Goal: Task Accomplishment & Management: Complete application form

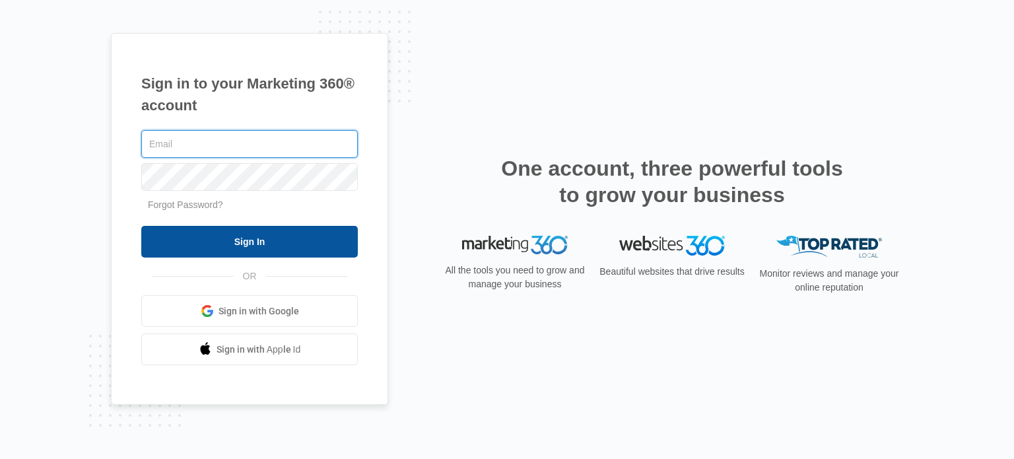
type input "[EMAIL_ADDRESS][DOMAIN_NAME]"
click at [221, 237] on input "Sign In" at bounding box center [249, 242] width 216 height 32
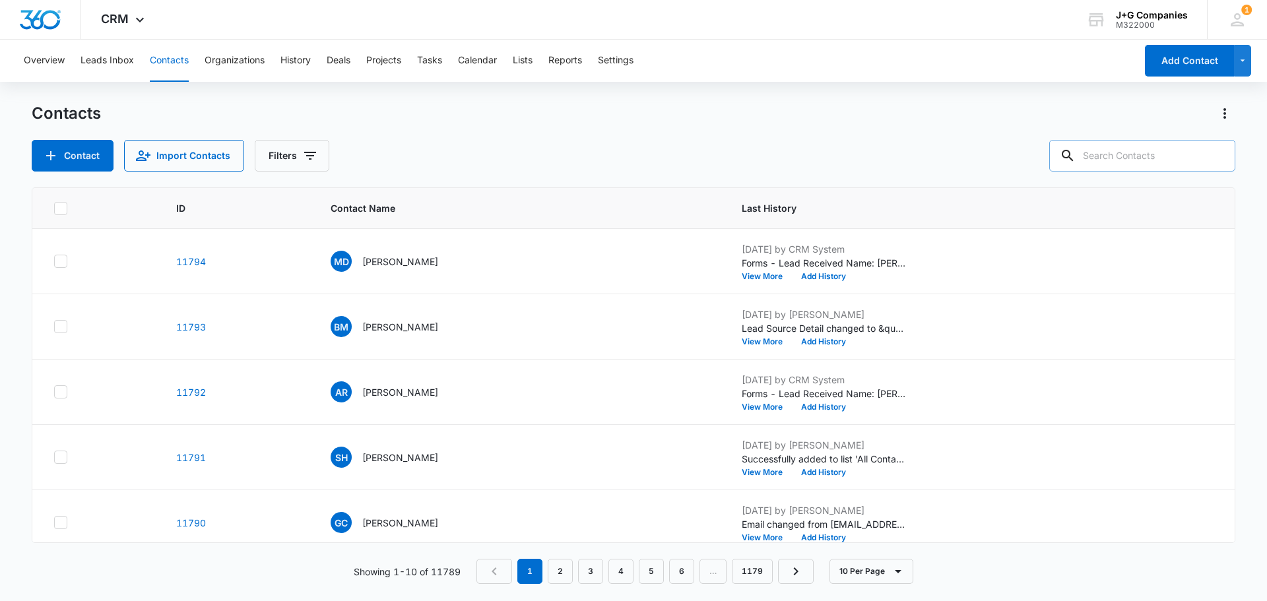
click at [1119, 154] on input "text" at bounding box center [1142, 156] width 186 height 32
type input "chalfant"
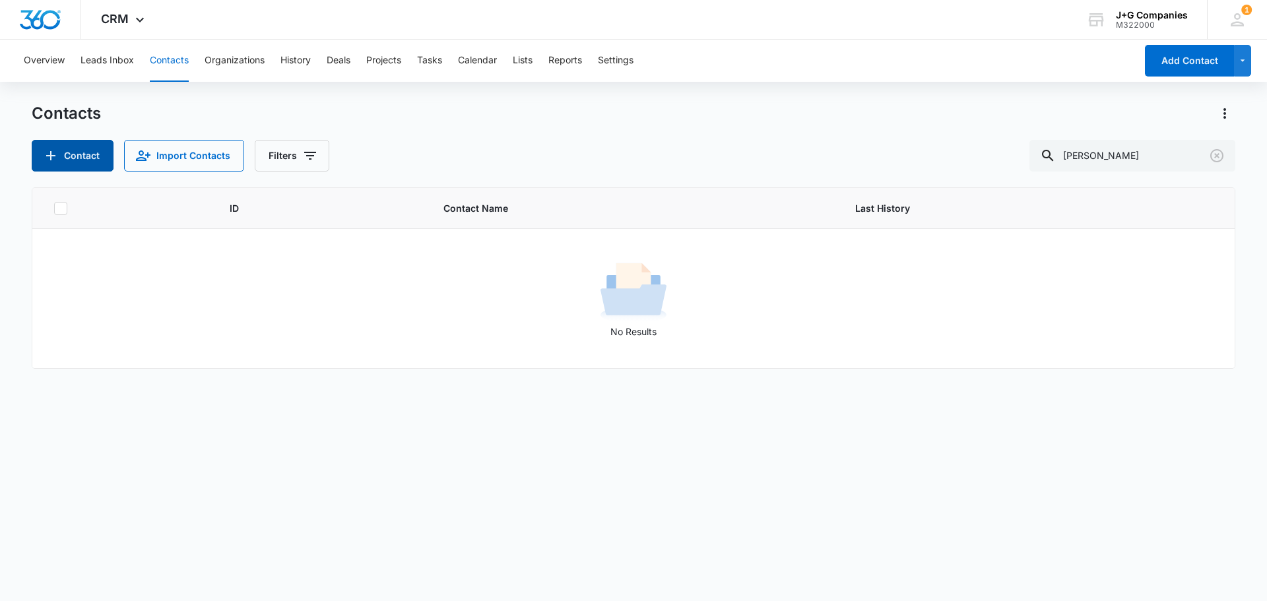
click at [67, 147] on button "Contact" at bounding box center [73, 156] width 82 height 32
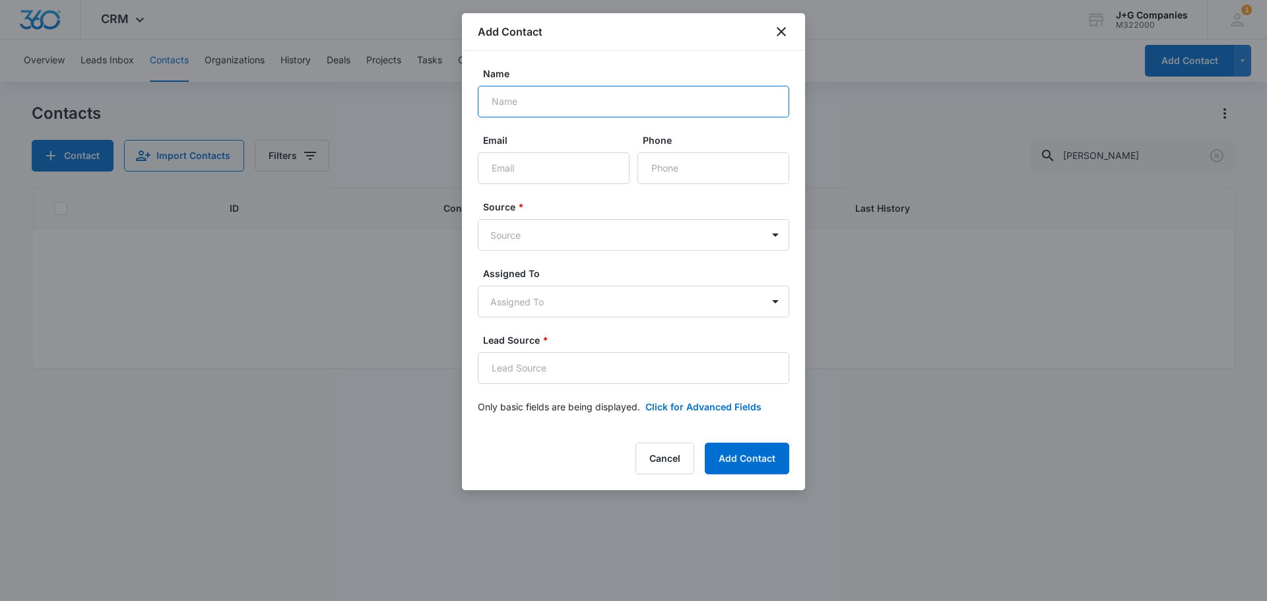
click at [583, 101] on input "Name" at bounding box center [633, 102] width 311 height 32
type input "Jim Chalfant"
click at [571, 172] on input "Email" at bounding box center [554, 168] width 152 height 32
click at [527, 168] on input "Email" at bounding box center [554, 168] width 152 height 32
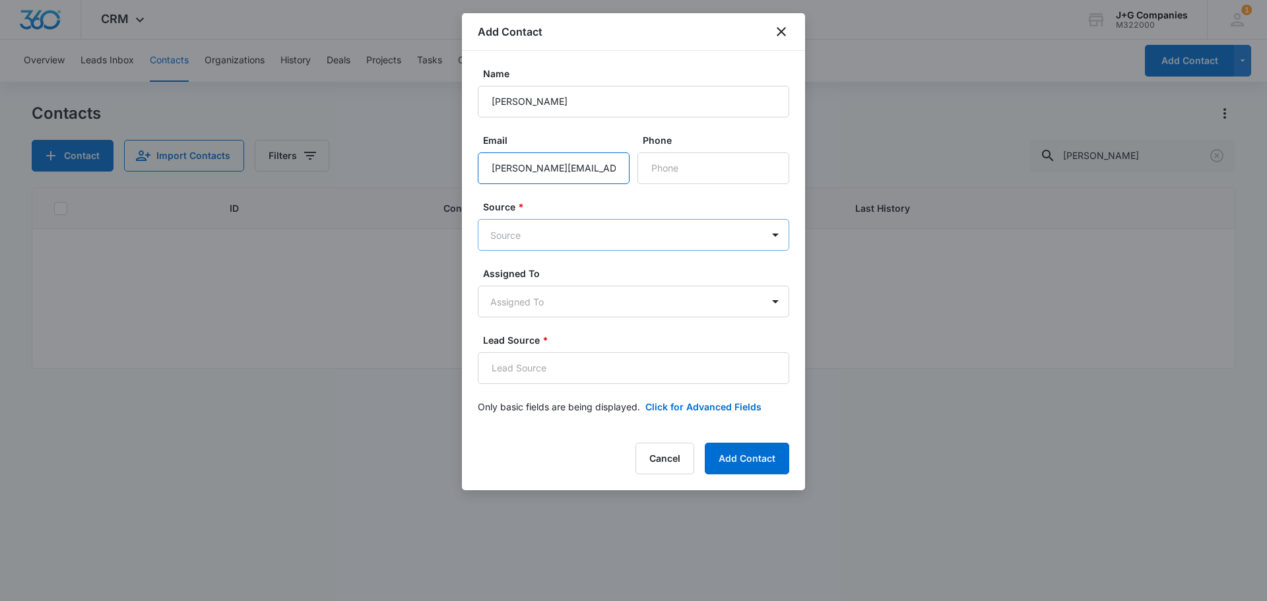
type input "j.chalfant@comcast.net"
click at [532, 231] on body "CRM Apps Reputation Forms CRM Email Social Content Intelligence Files Brand Set…" at bounding box center [633, 300] width 1267 height 601
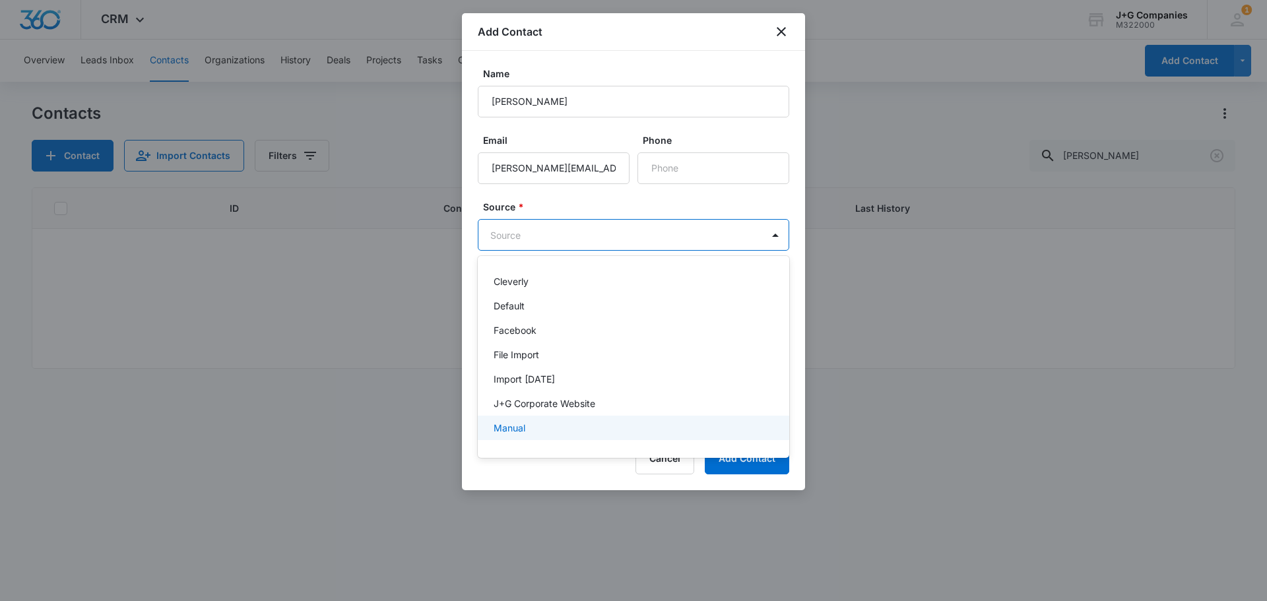
click at [512, 435] on div "Manual" at bounding box center [633, 428] width 311 height 24
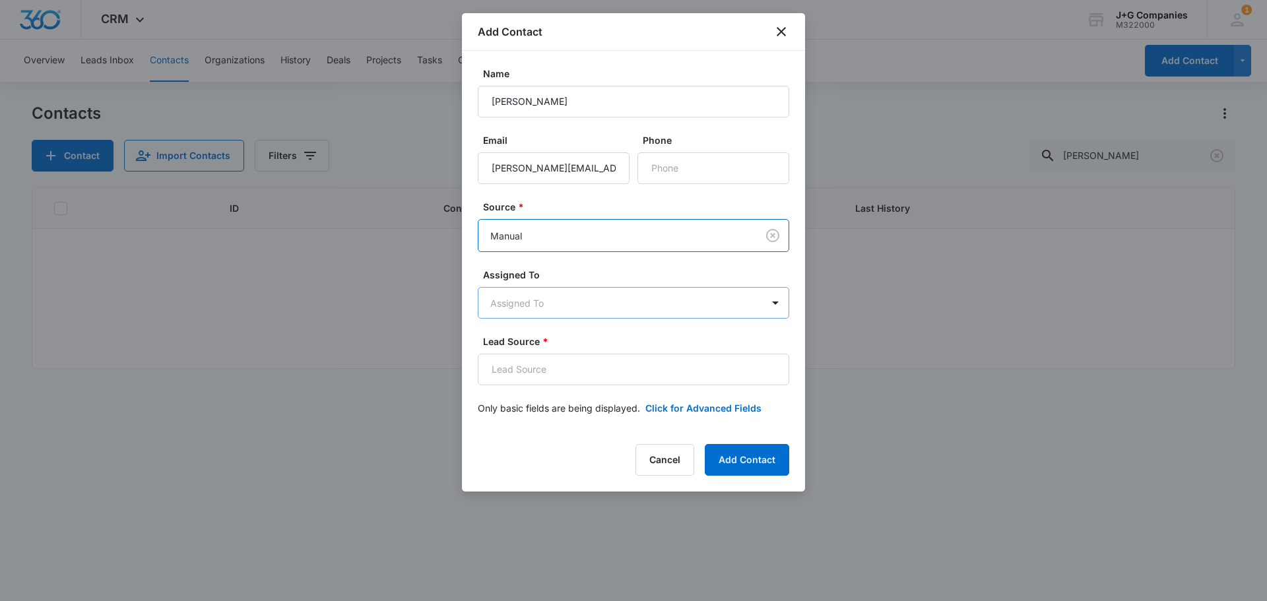
click at [558, 296] on body "CRM Apps Reputation Forms CRM Email Social Content Intelligence Files Brand Set…" at bounding box center [633, 300] width 1267 height 601
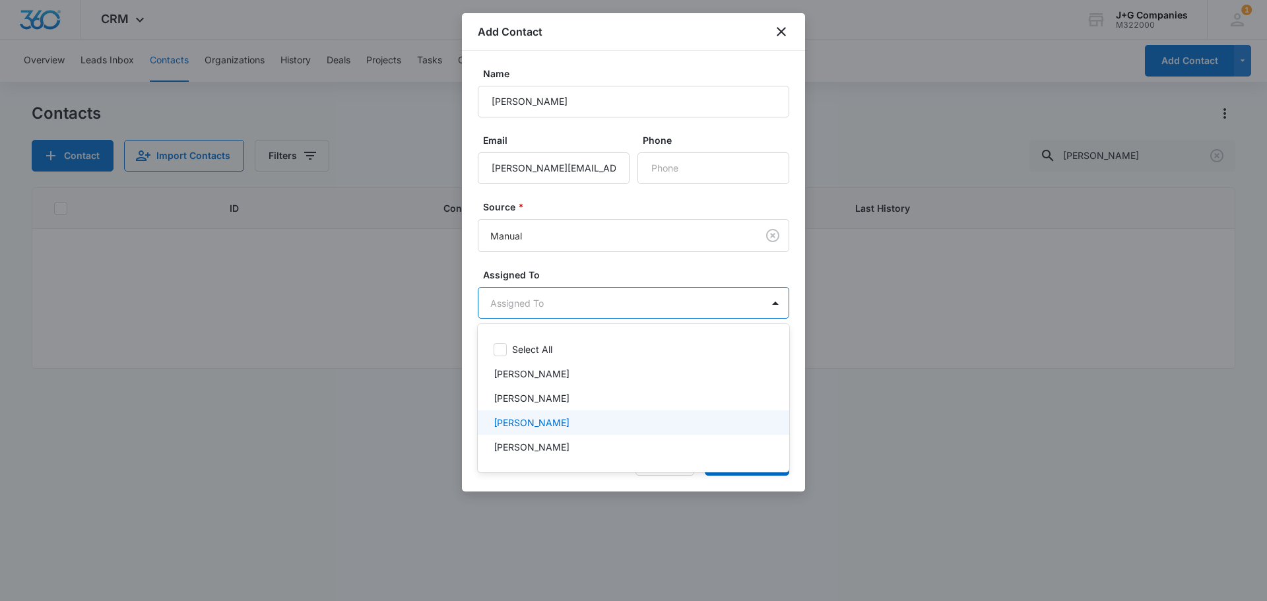
click at [536, 420] on p "Kevin Burns" at bounding box center [532, 423] width 76 height 14
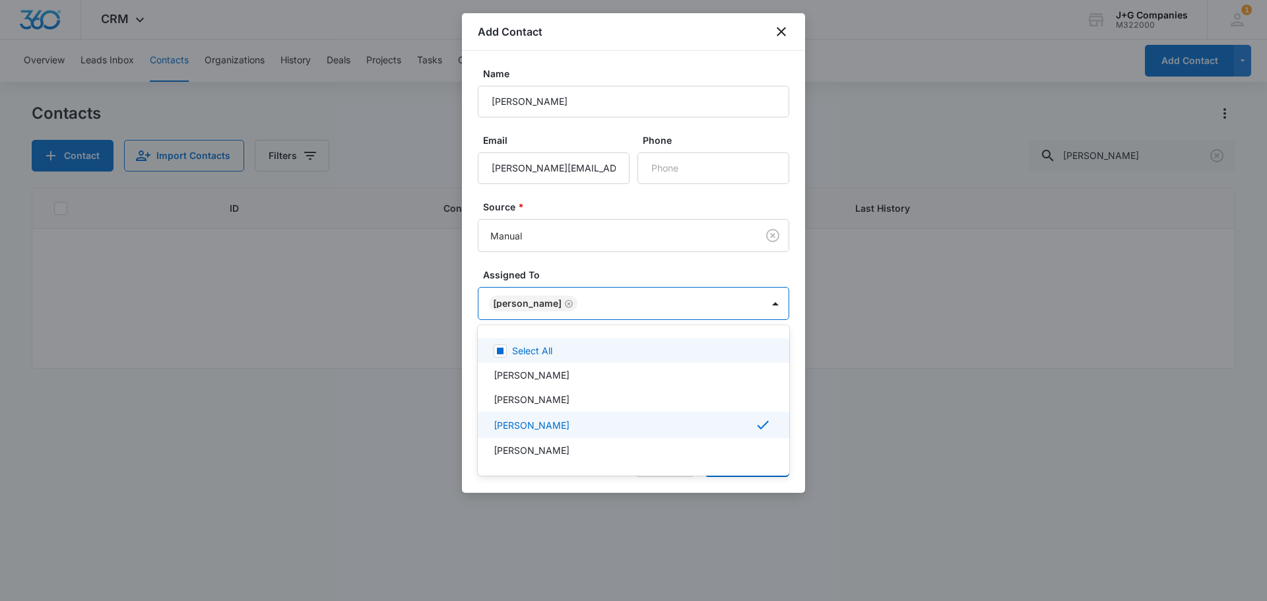
click at [887, 276] on div at bounding box center [633, 300] width 1267 height 601
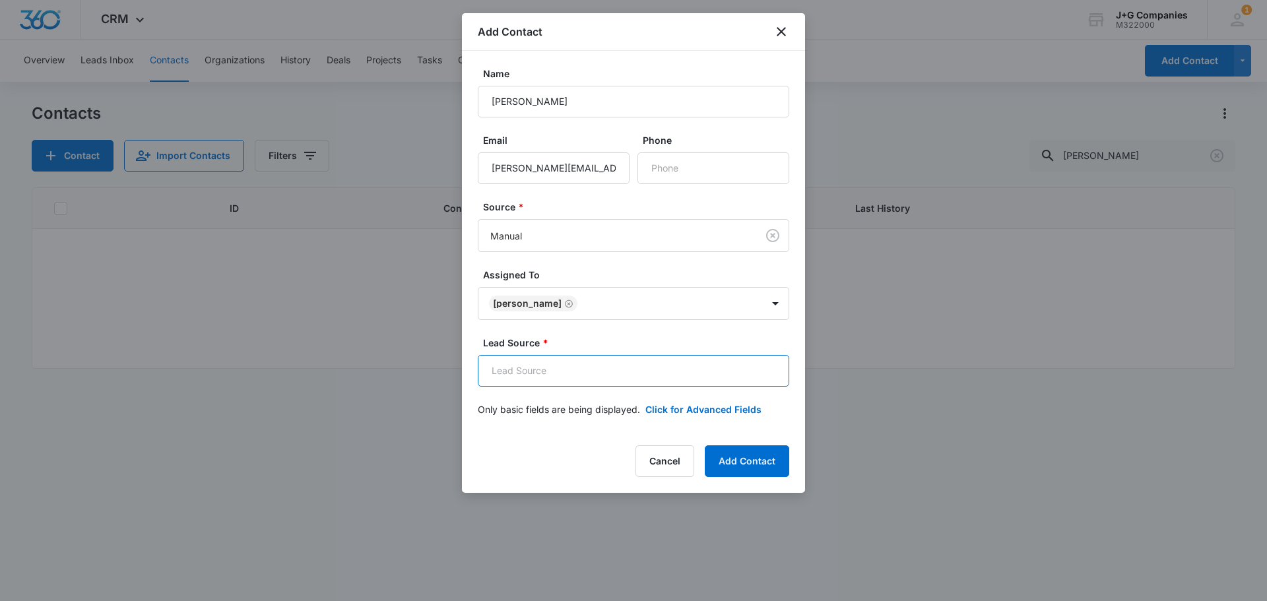
click at [564, 370] on input "Lead Source *" at bounding box center [633, 371] width 311 height 32
type input "Referral"
click at [755, 454] on button "Add Contact" at bounding box center [747, 461] width 84 height 32
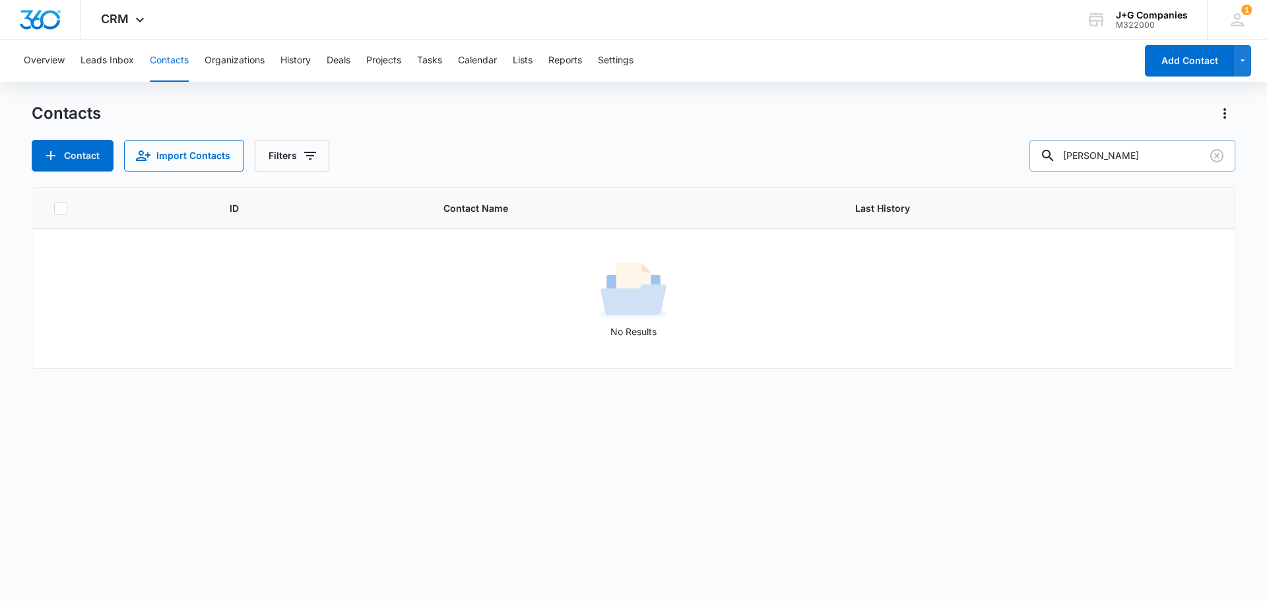
click at [1155, 162] on input "chalfant" at bounding box center [1132, 156] width 206 height 32
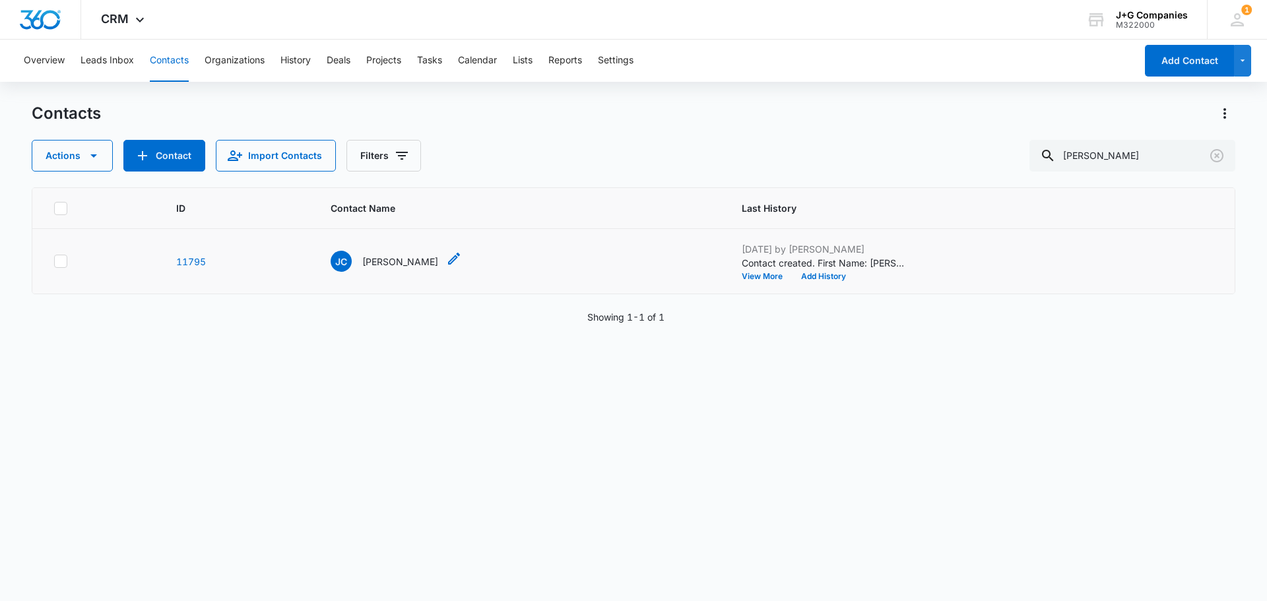
click at [403, 257] on p "[PERSON_NAME]" at bounding box center [400, 262] width 76 height 14
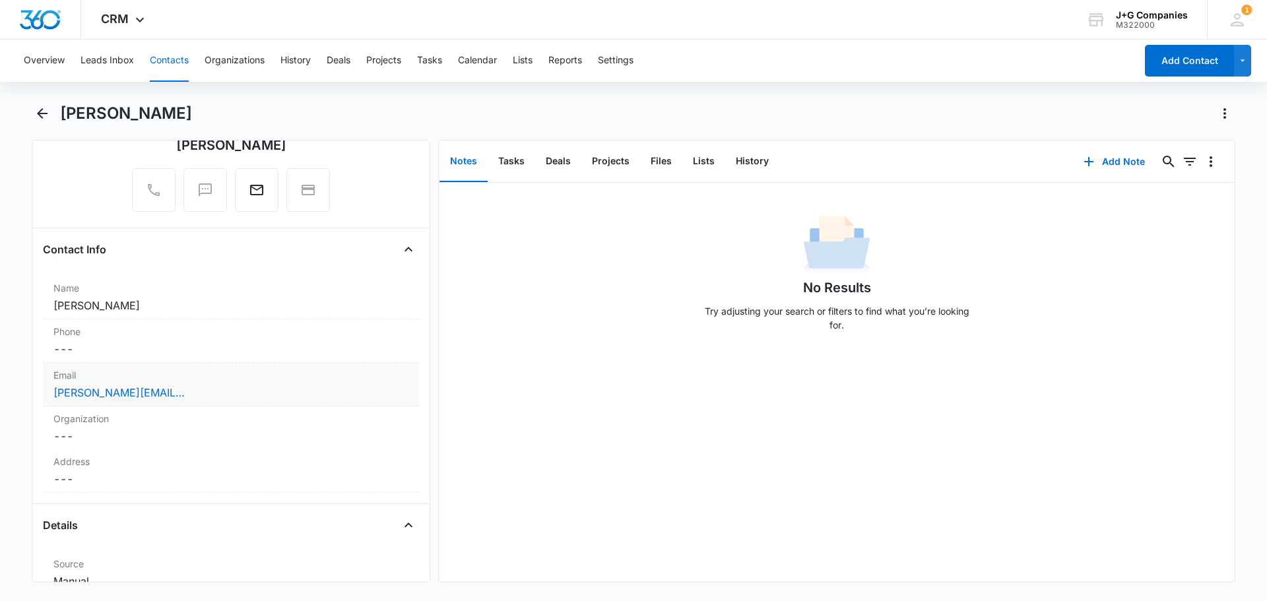
scroll to position [132, 0]
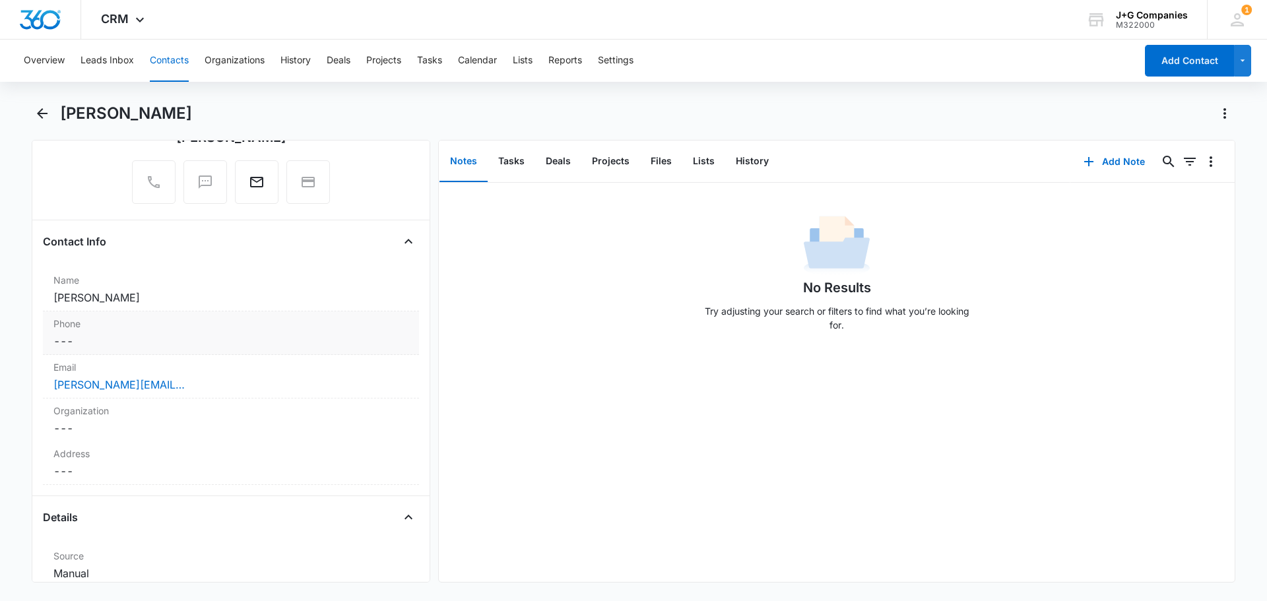
click at [94, 338] on dd "Cancel Save Changes ---" at bounding box center [230, 341] width 355 height 16
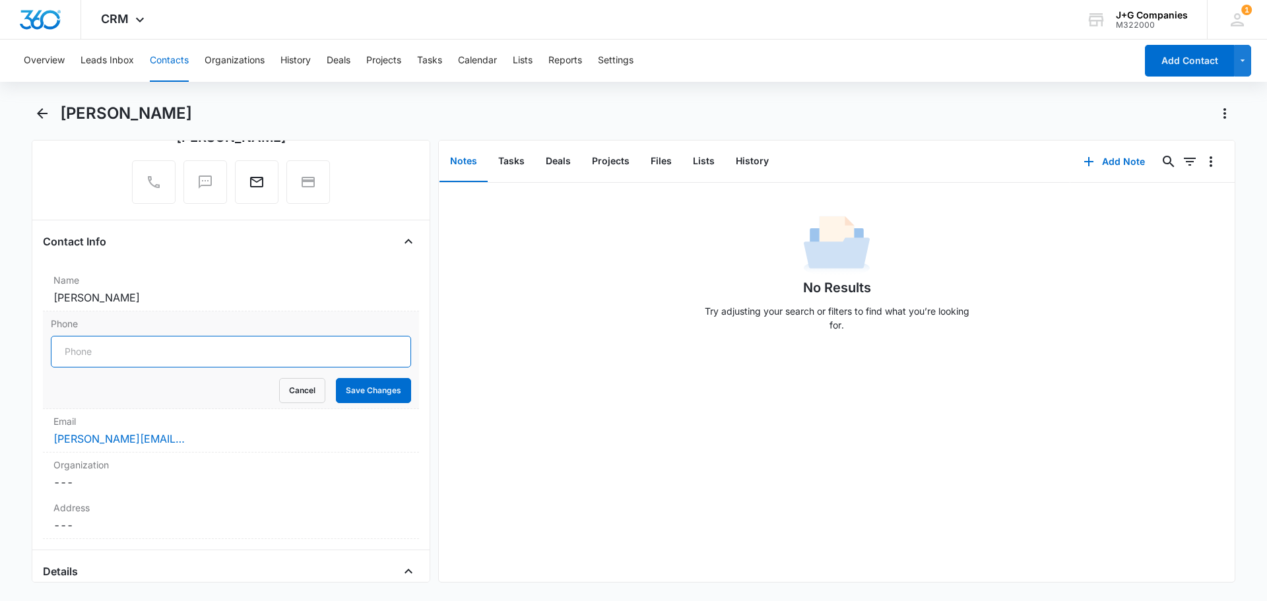
click at [100, 346] on input "Phone" at bounding box center [231, 352] width 360 height 32
type input "(317) 414-4141"
click at [368, 385] on button "Save Changes" at bounding box center [373, 390] width 75 height 25
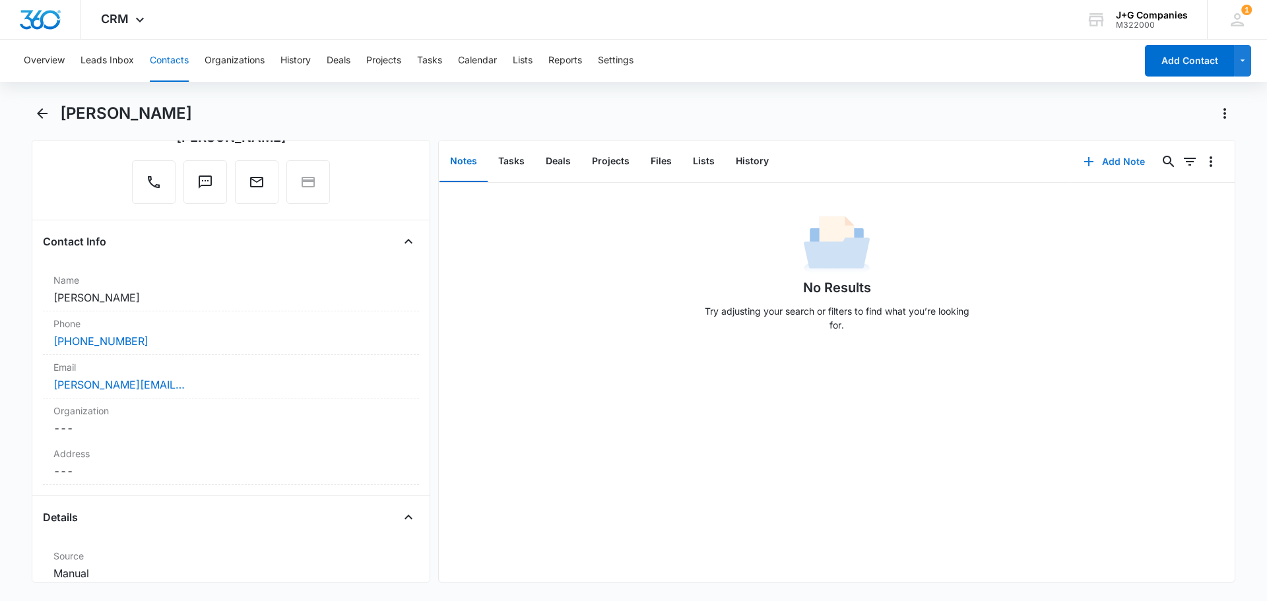
click at [1112, 154] on button "Add Note" at bounding box center [1114, 162] width 88 height 32
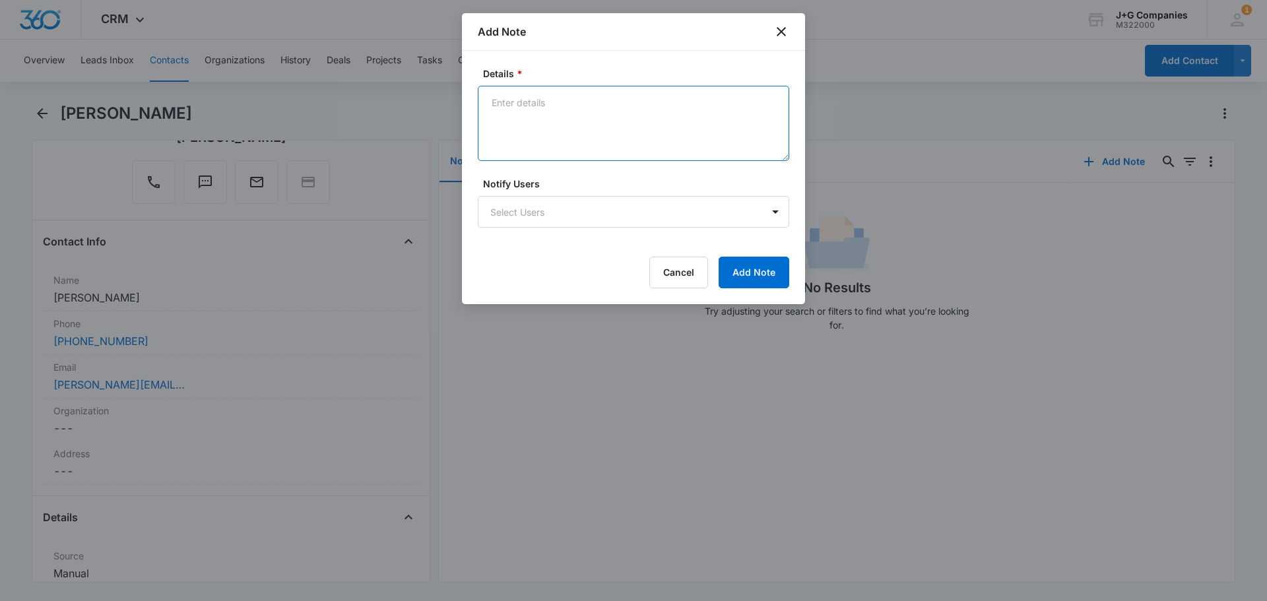
click at [555, 106] on textarea "Details *" at bounding box center [633, 123] width 311 height 75
click at [743, 103] on textarea "Kevin Burns met Jim the summer of 2022. he owns" at bounding box center [633, 123] width 311 height 75
paste textarea "4111 Stonecrest Ct Apt C2, Indianapolis, IN 46226"
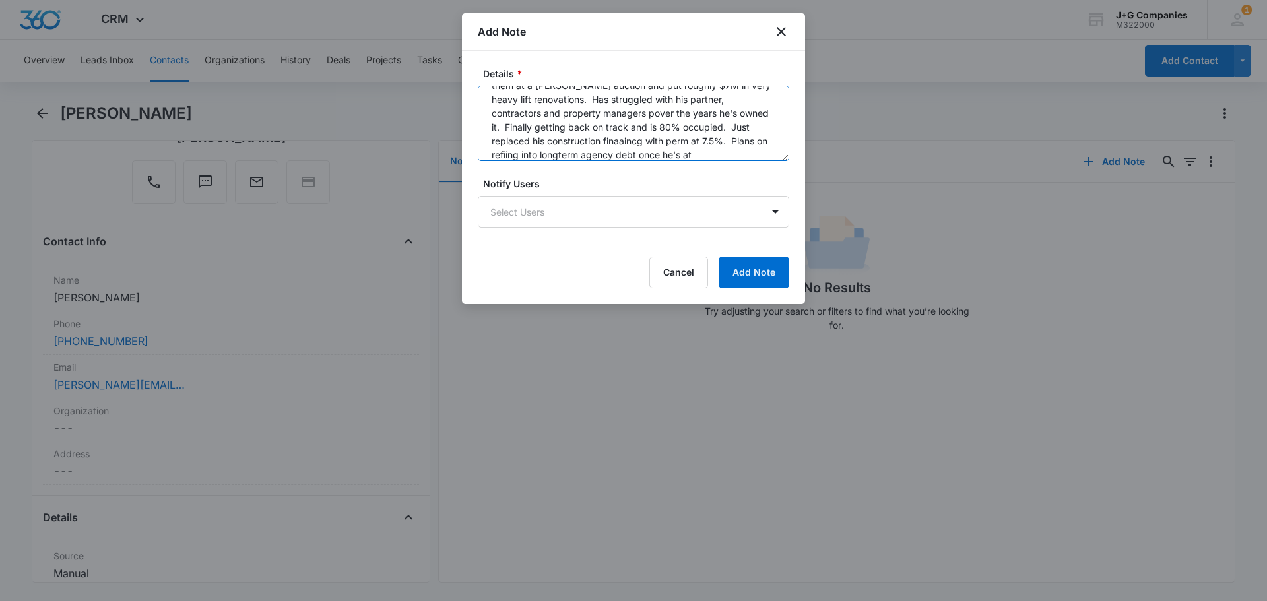
scroll to position [59, 0]
click at [578, 141] on textarea "Kevin Burns met Jim the summer of 2022. He owns Heritage Apartments at 4111 Sto…" at bounding box center [633, 123] width 311 height 75
click at [697, 98] on textarea "Kevin Burns met Jim the summer of 2022. He owns Heritage Apartments at 4111 Sto…" at bounding box center [633, 123] width 311 height 75
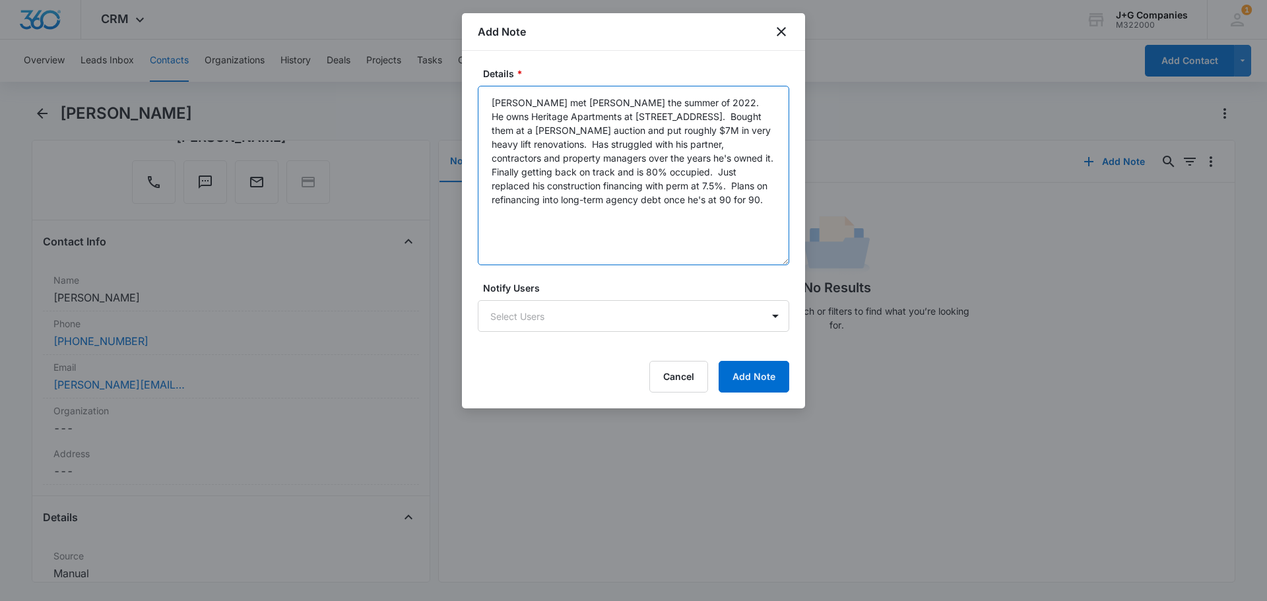
drag, startPoint x: 787, startPoint y: 158, endPoint x: 823, endPoint y: 256, distance: 104.4
click at [824, 257] on body "CRM Apps Reputation Forms CRM Email Social Content Intelligence Files Brand Set…" at bounding box center [633, 300] width 1267 height 601
click at [550, 131] on textarea "Kevin Burns met Jim the summer of 2022. He owns Heritage Apartments at 4111 Sto…" at bounding box center [633, 175] width 311 height 178
drag, startPoint x: 602, startPoint y: 218, endPoint x: 438, endPoint y: 90, distance: 208.2
click at [438, 90] on body "CRM Apps Reputation Forms CRM Email Social Content Intelligence Files Brand Set…" at bounding box center [633, 300] width 1267 height 601
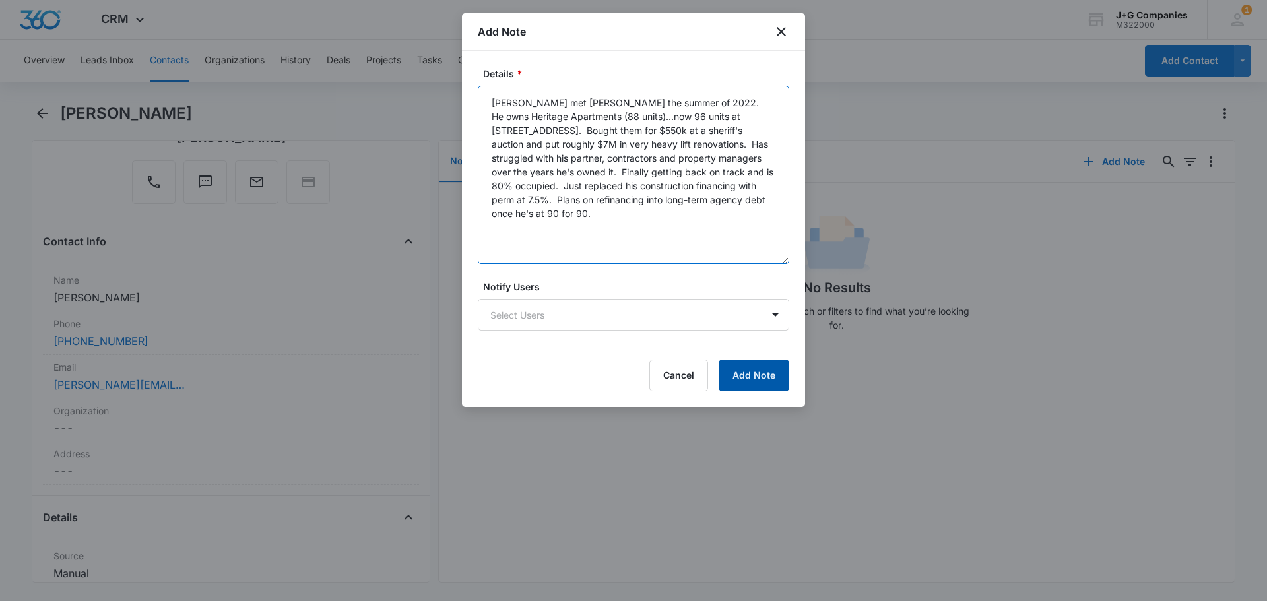
type textarea "Kevin Burns met Jim the summer of 2022. He owns Heritage Apartments (88 units).…"
click at [762, 363] on button "Add Note" at bounding box center [754, 376] width 71 height 32
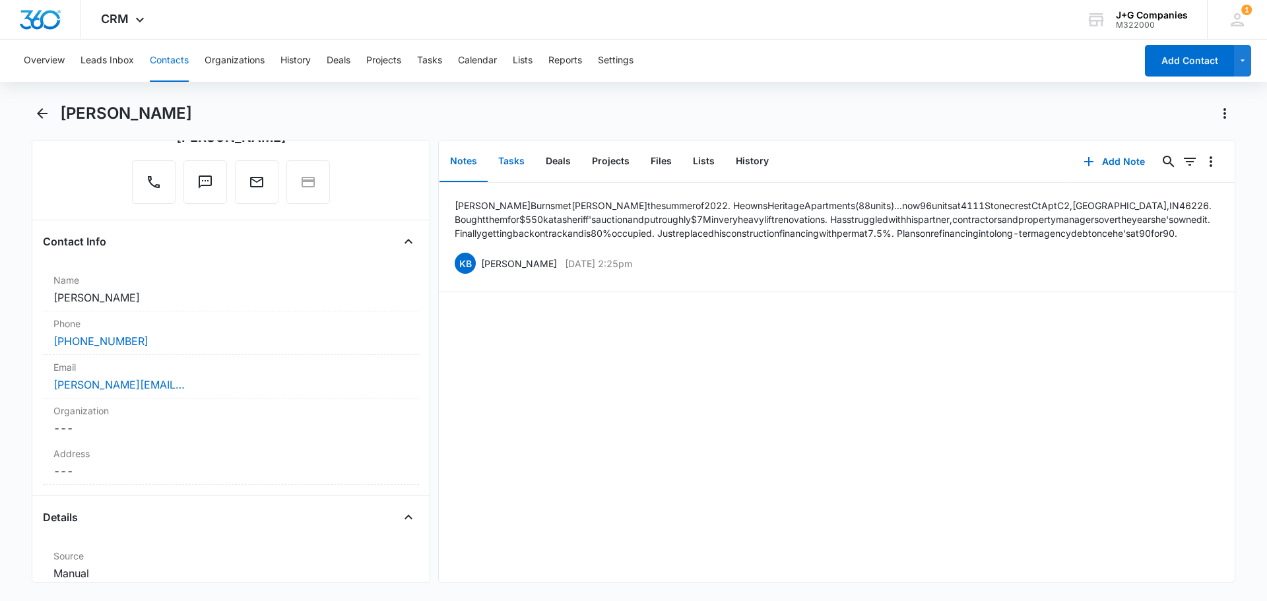
click at [509, 157] on button "Tasks" at bounding box center [512, 161] width 48 height 41
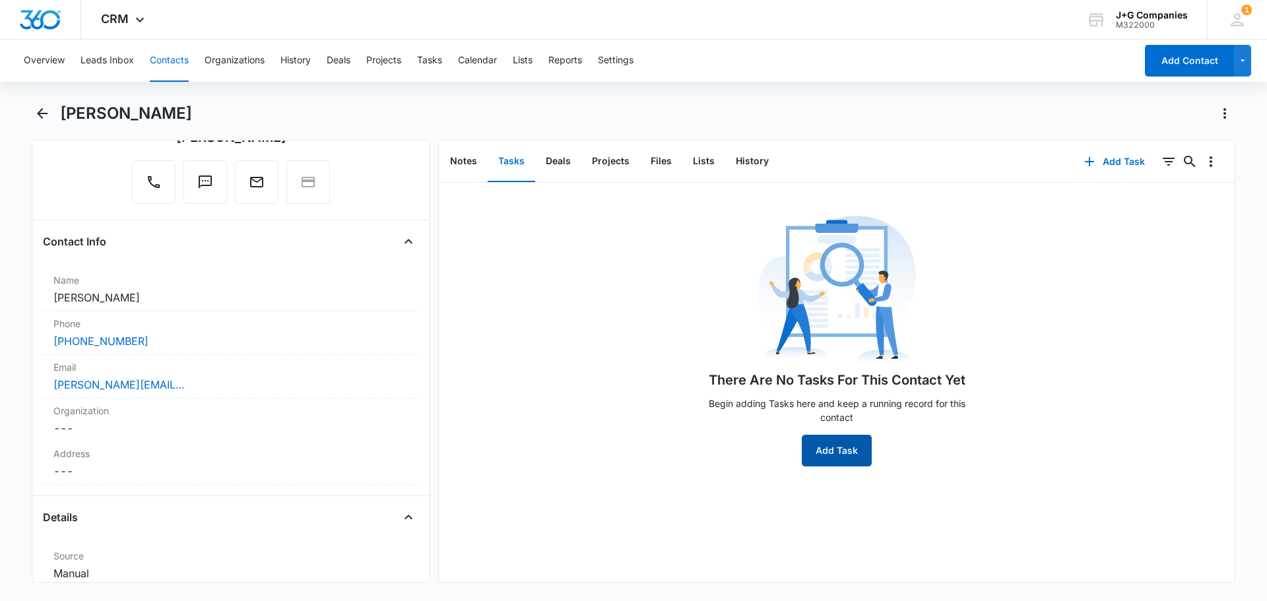
click at [824, 435] on button "Add Task" at bounding box center [837, 451] width 70 height 32
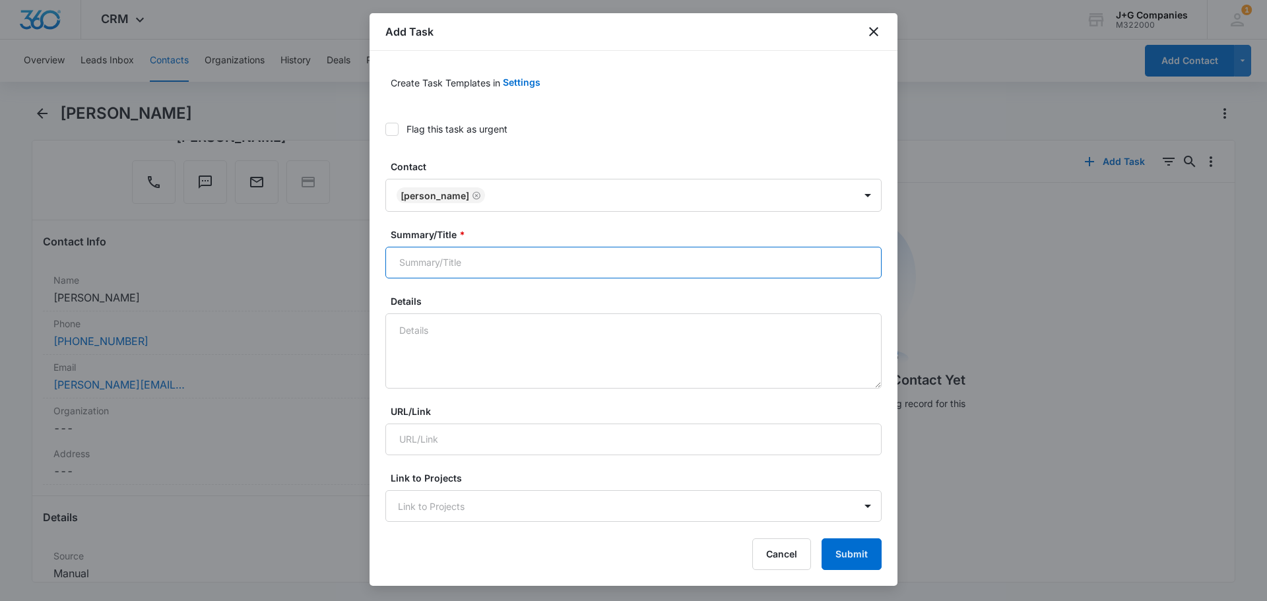
click at [496, 254] on input "Summary/Title *" at bounding box center [633, 263] width 496 height 32
type input "FU-touch base"
click at [438, 328] on textarea "Details" at bounding box center [633, 350] width 496 height 75
paste textarea "Kevin Burns met Jim the summer of 2022. He owns Heritage Apartments (88 units).…"
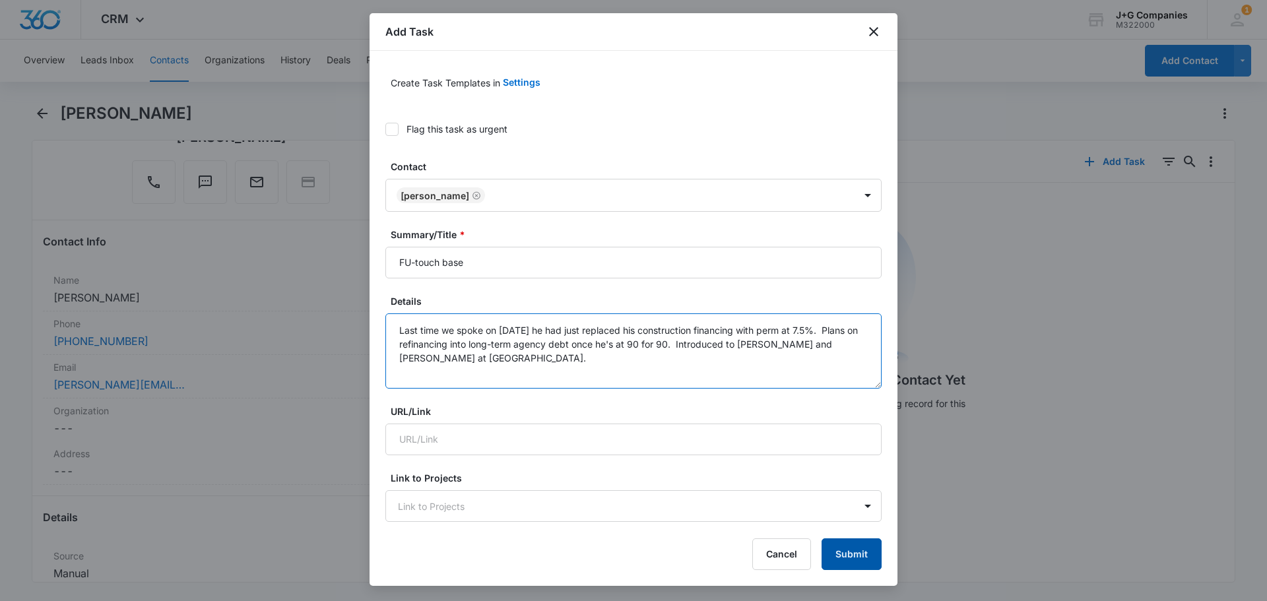
type textarea "Last time we spoke on 9/15/25 he had just replaced his construction financing w…"
click at [851, 549] on button "Submit" at bounding box center [852, 554] width 60 height 32
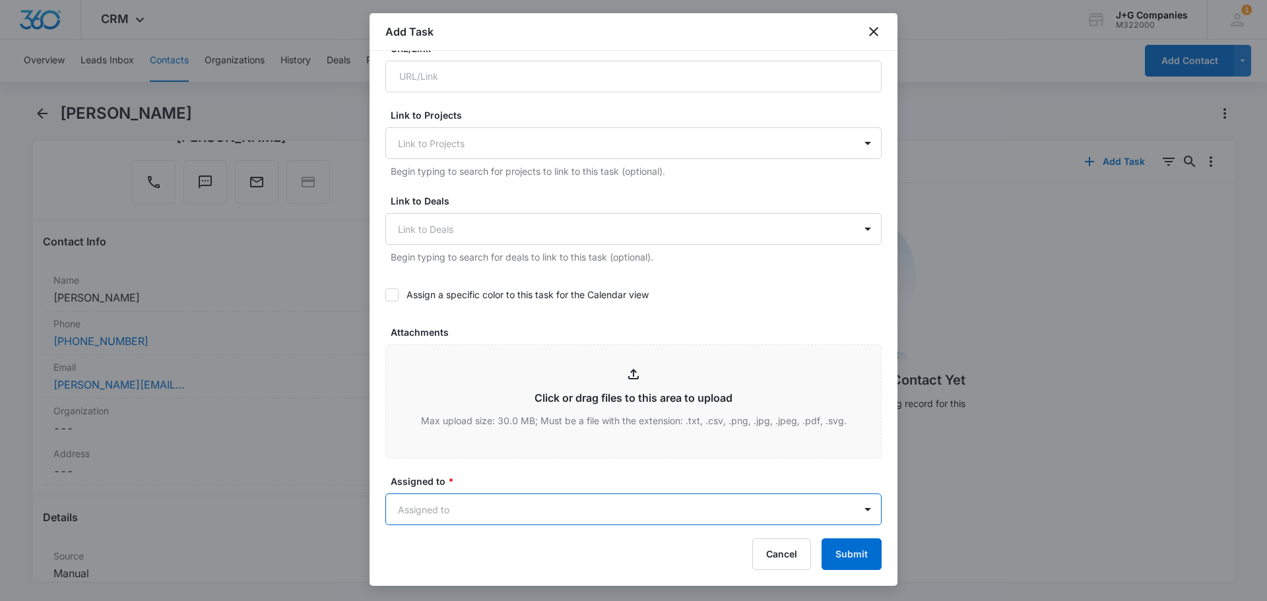
click at [490, 500] on body "CRM Apps Reputation Forms CRM Email Social Content Intelligence Files Brand Set…" at bounding box center [633, 300] width 1267 height 601
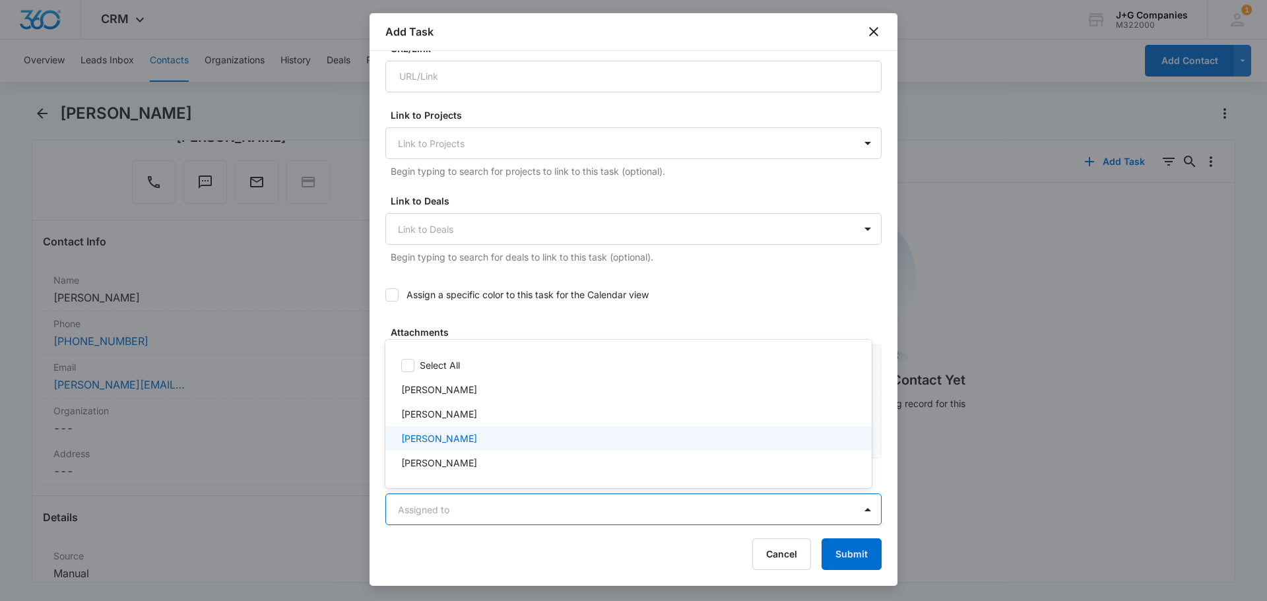
click at [423, 434] on p "Kevin Burns" at bounding box center [439, 439] width 76 height 14
click at [887, 72] on div at bounding box center [633, 300] width 1267 height 601
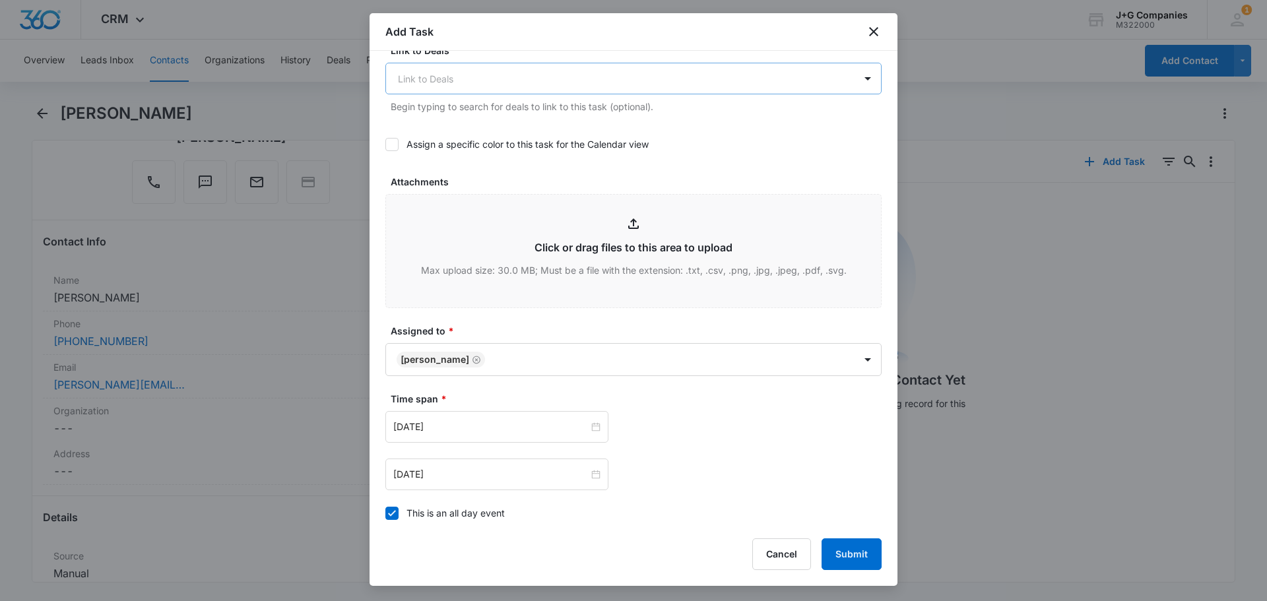
scroll to position [695, 0]
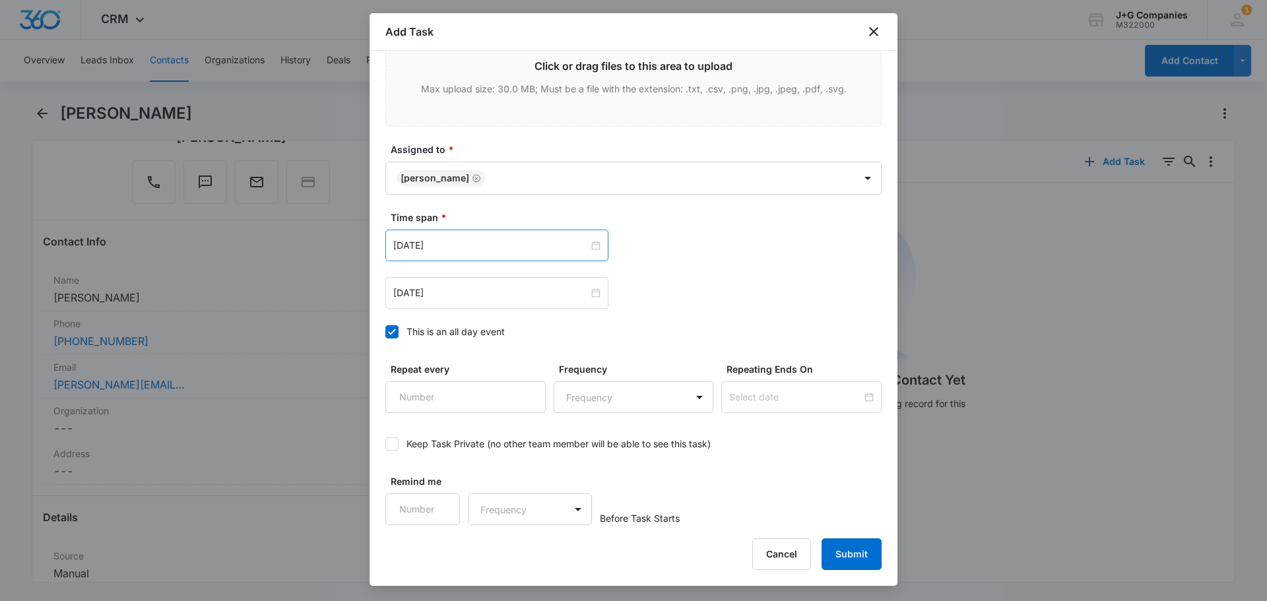
click at [597, 240] on div "Sep 15, 2025" at bounding box center [496, 246] width 223 height 32
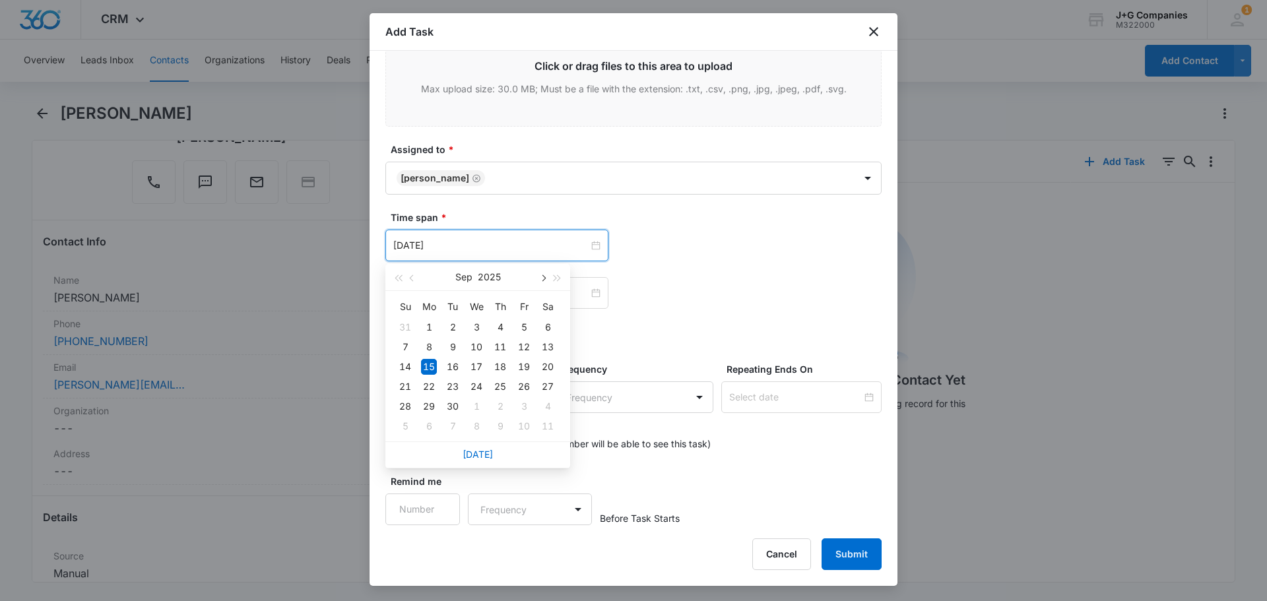
click at [543, 277] on span "button" at bounding box center [542, 278] width 7 height 7
type input "Nov 3, 2025"
click at [429, 422] on div "3" at bounding box center [429, 426] width 16 height 16
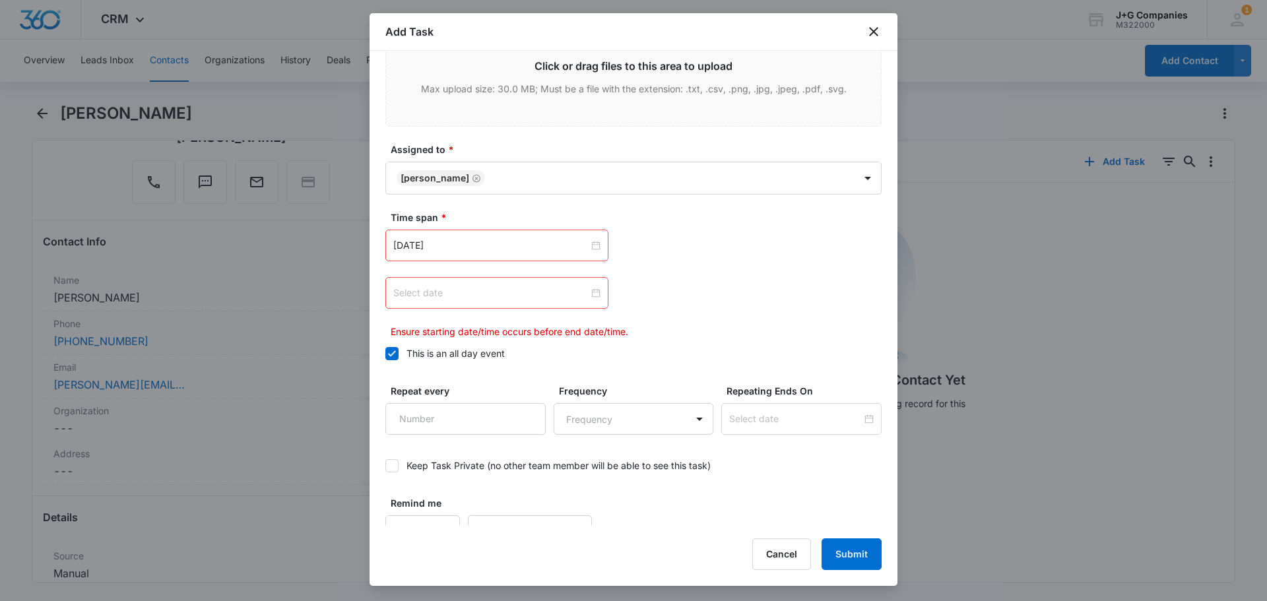
click at [592, 291] on div at bounding box center [496, 293] width 207 height 15
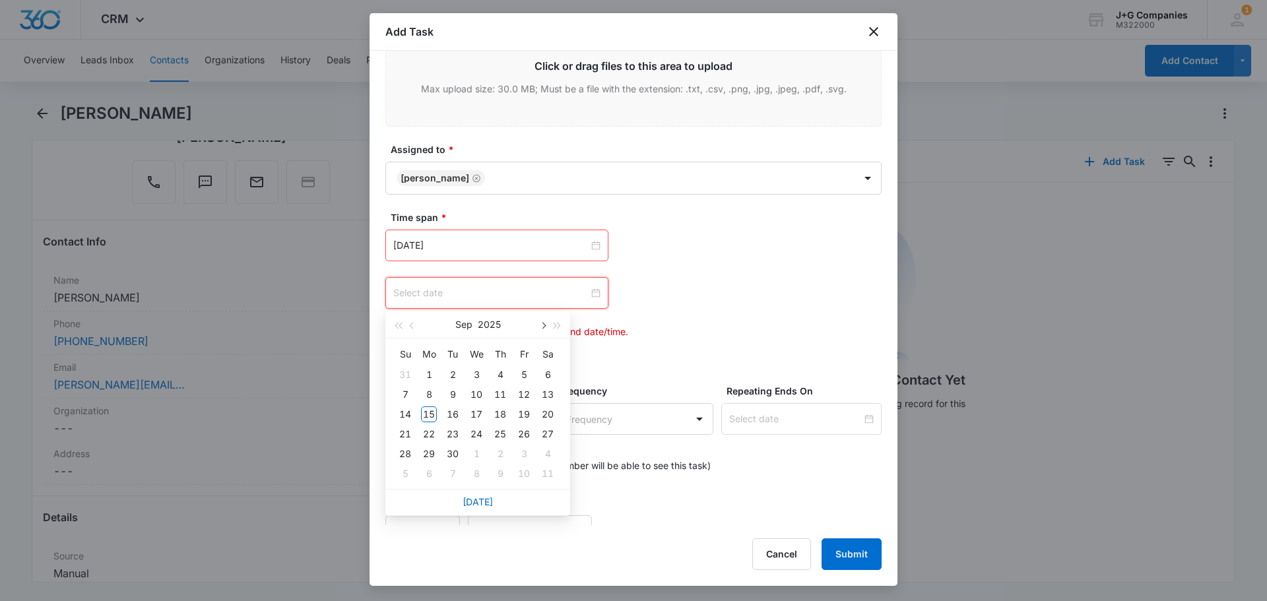
click at [542, 326] on span "button" at bounding box center [542, 326] width 7 height 7
type input "Nov 3, 2025"
click at [428, 393] on div "3" at bounding box center [429, 395] width 16 height 16
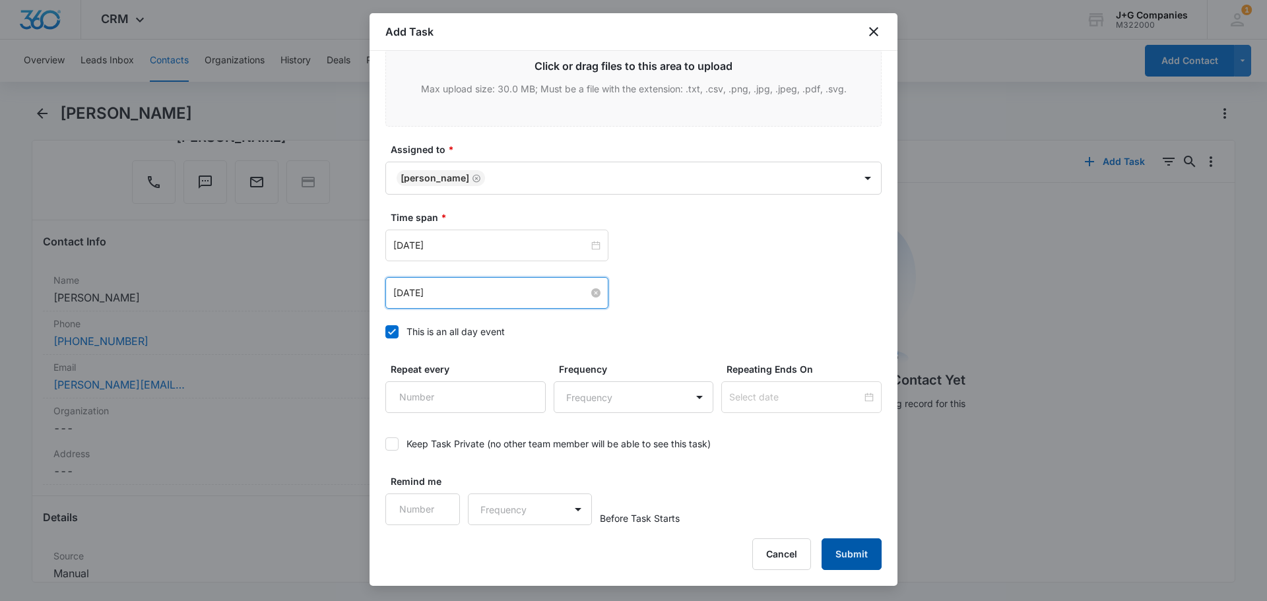
click at [843, 549] on button "Submit" at bounding box center [852, 554] width 60 height 32
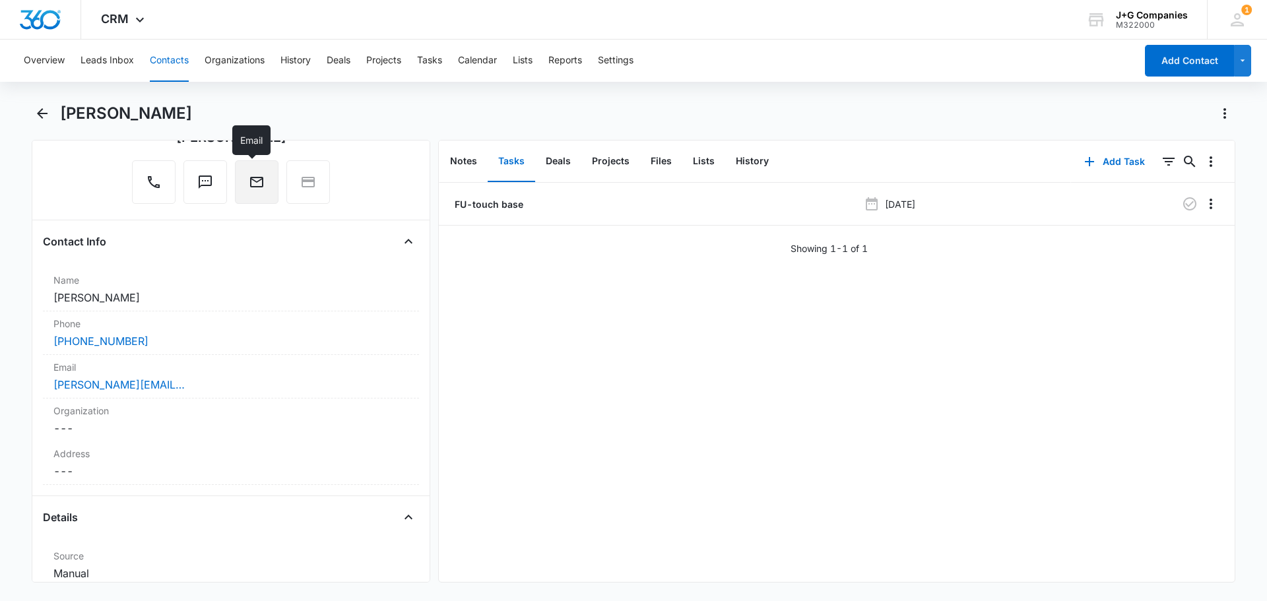
click at [248, 170] on button "Email" at bounding box center [257, 182] width 44 height 44
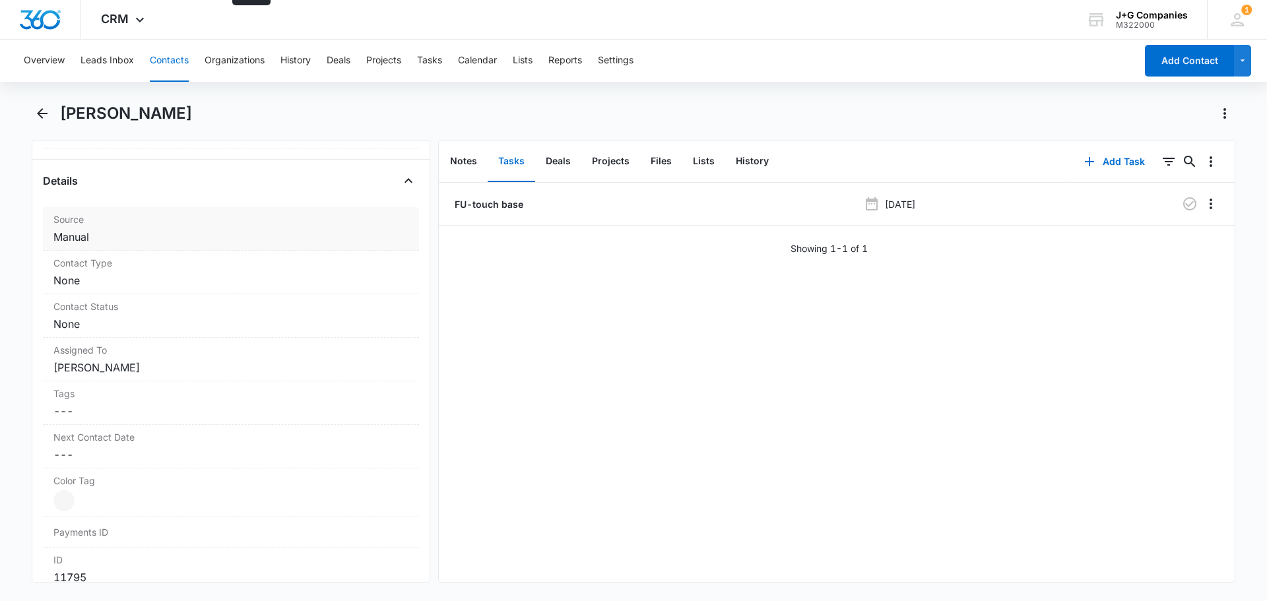
scroll to position [366, 0]
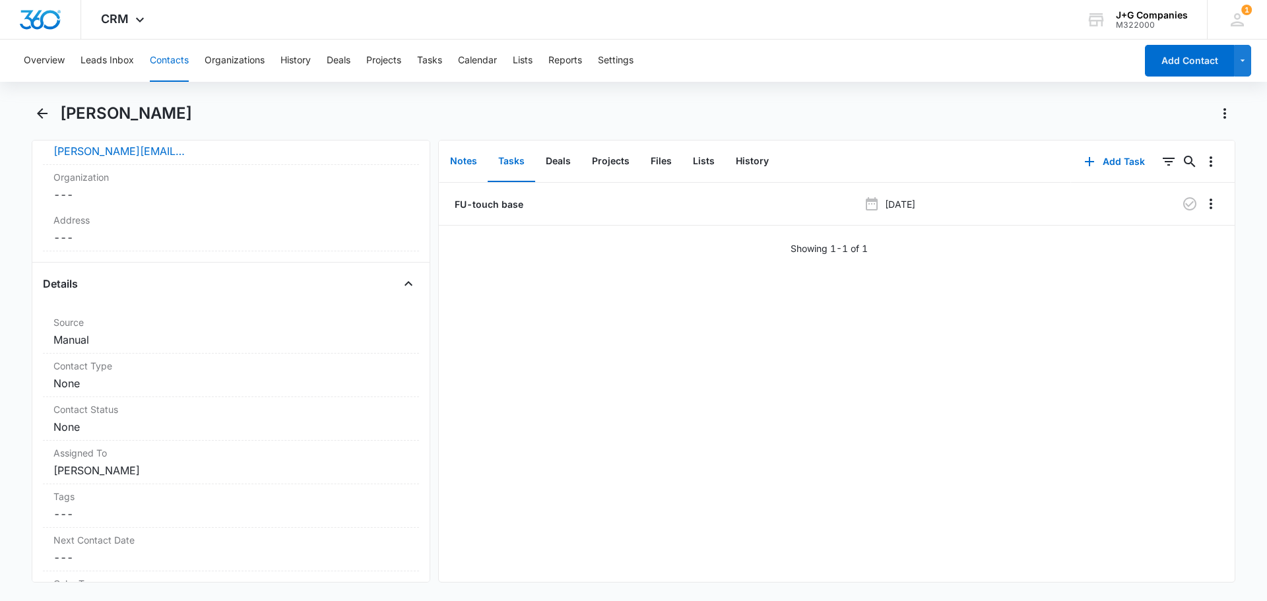
click at [462, 157] on button "Notes" at bounding box center [463, 161] width 48 height 41
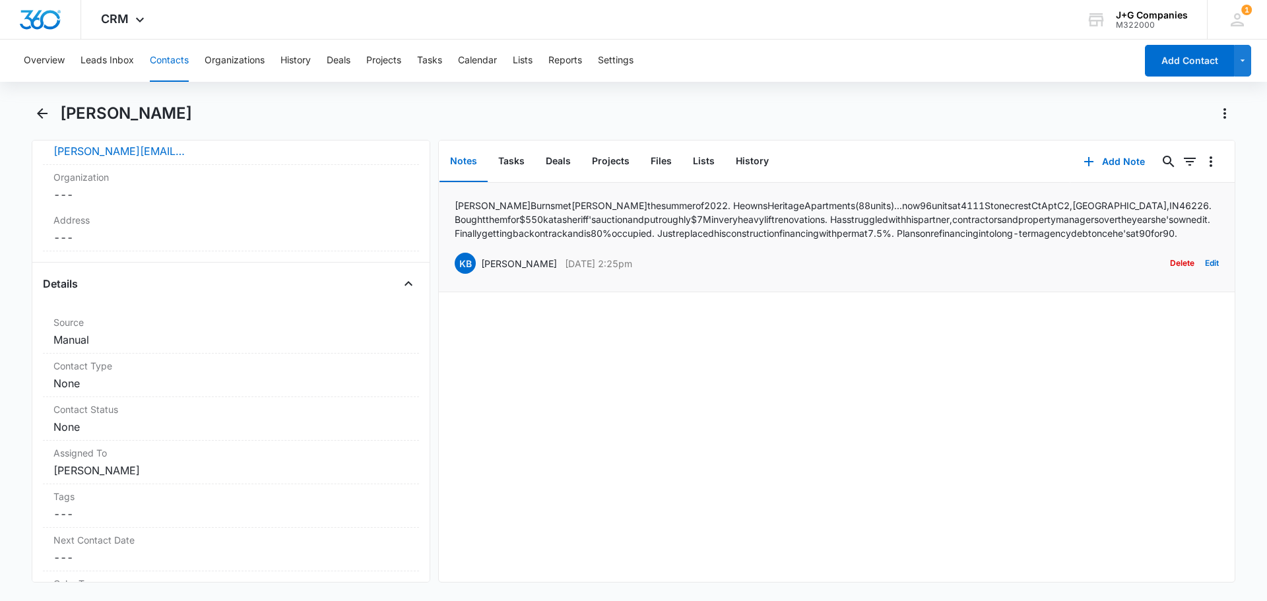
click at [524, 216] on p "Kevin Burns met Jim the summer of 2022. He owns Heritage Apartments (88 units).…" at bounding box center [837, 220] width 764 height 42
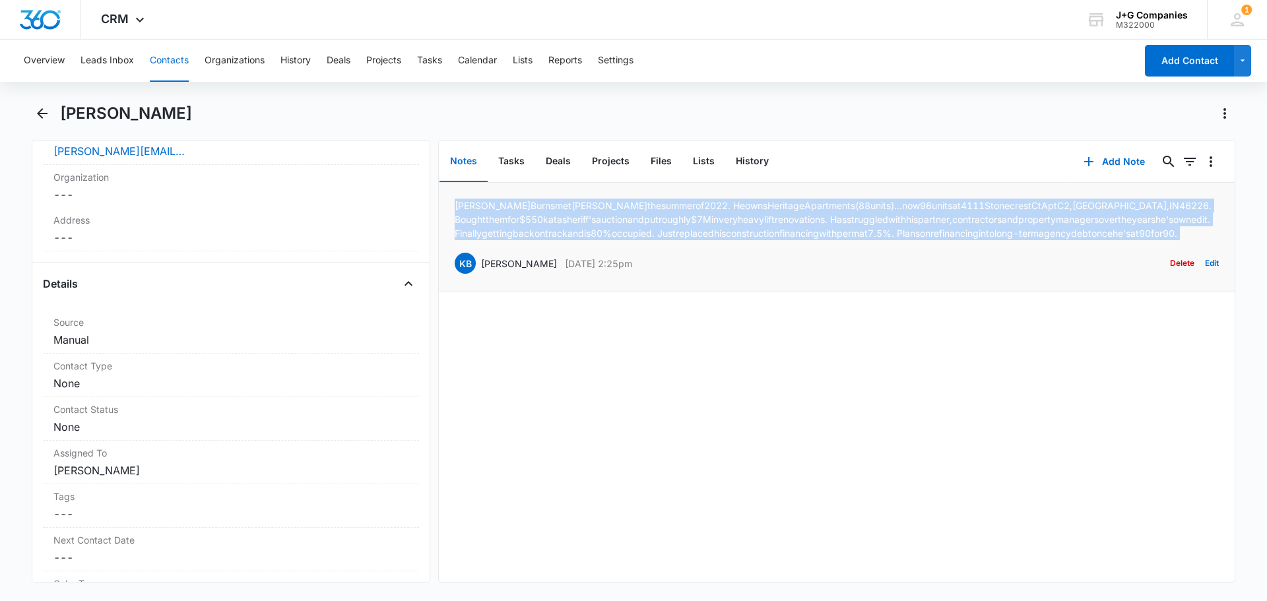
click at [524, 216] on p "Kevin Burns met Jim the summer of 2022. He owns Heritage Apartments (88 units).…" at bounding box center [837, 220] width 764 height 42
copy p "Kevin Burns met Jim the summer of 2022. He owns Heritage Apartments (88 units).…"
click at [758, 158] on button "History" at bounding box center [752, 161] width 54 height 41
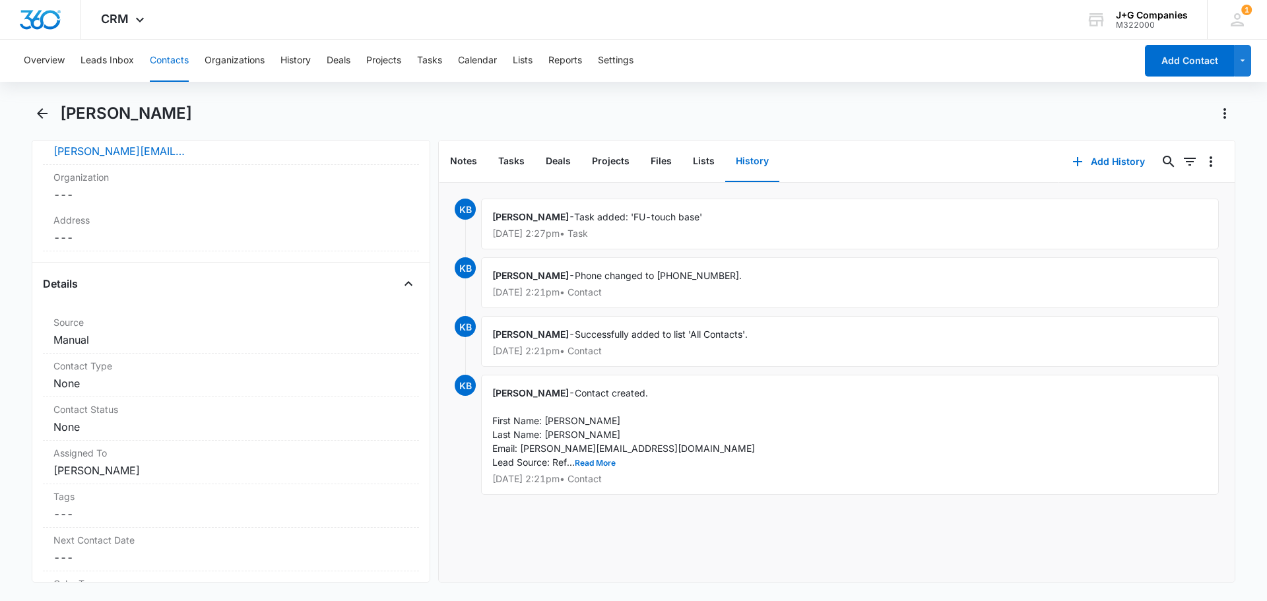
click at [758, 158] on button "History" at bounding box center [752, 161] width 54 height 41
click at [1102, 158] on button "Add History" at bounding box center [1108, 162] width 99 height 32
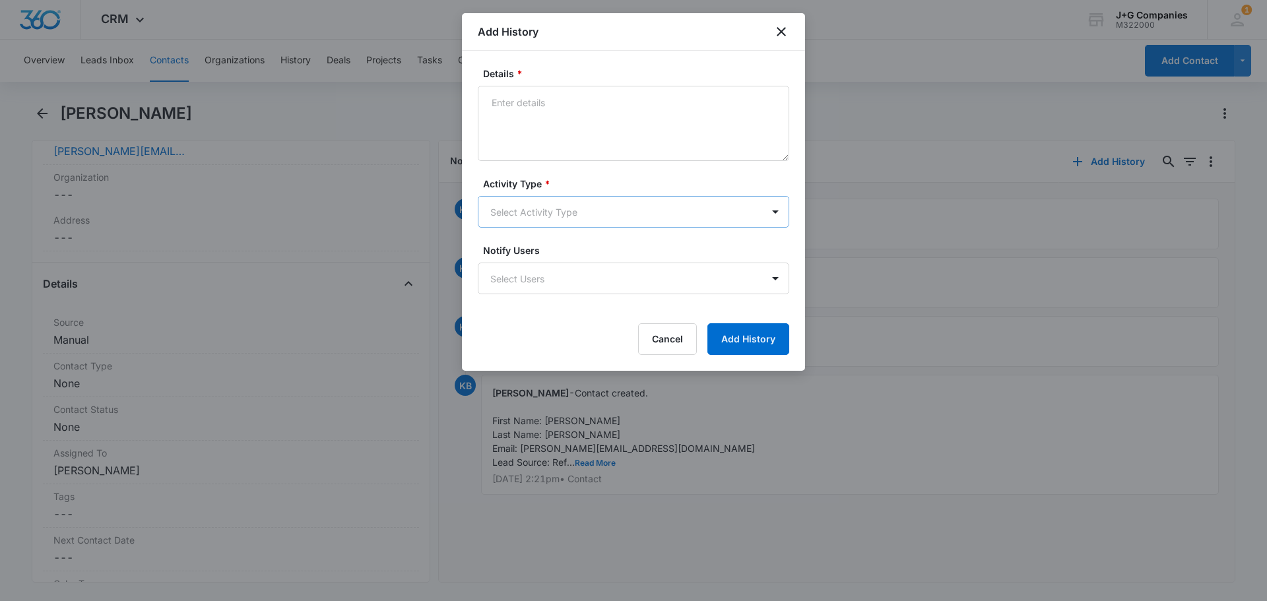
click at [554, 207] on body "CRM Apps Reputation Forms CRM Email Social Content Intelligence Files Brand Set…" at bounding box center [633, 300] width 1267 height 601
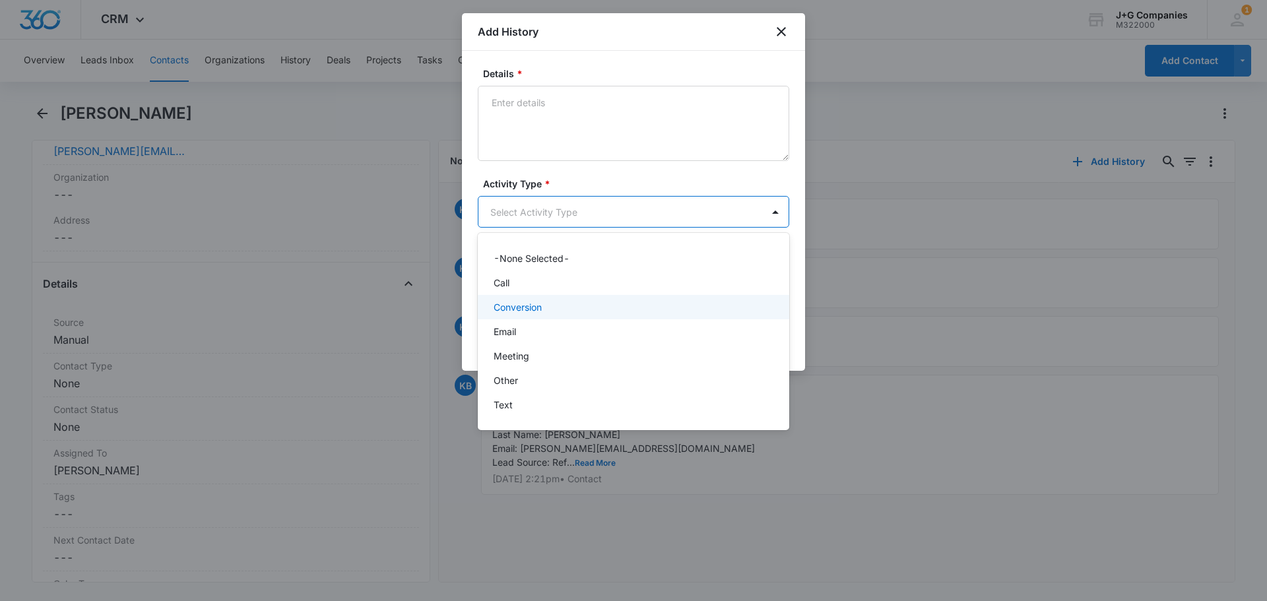
click at [548, 303] on div "Conversion" at bounding box center [632, 307] width 277 height 14
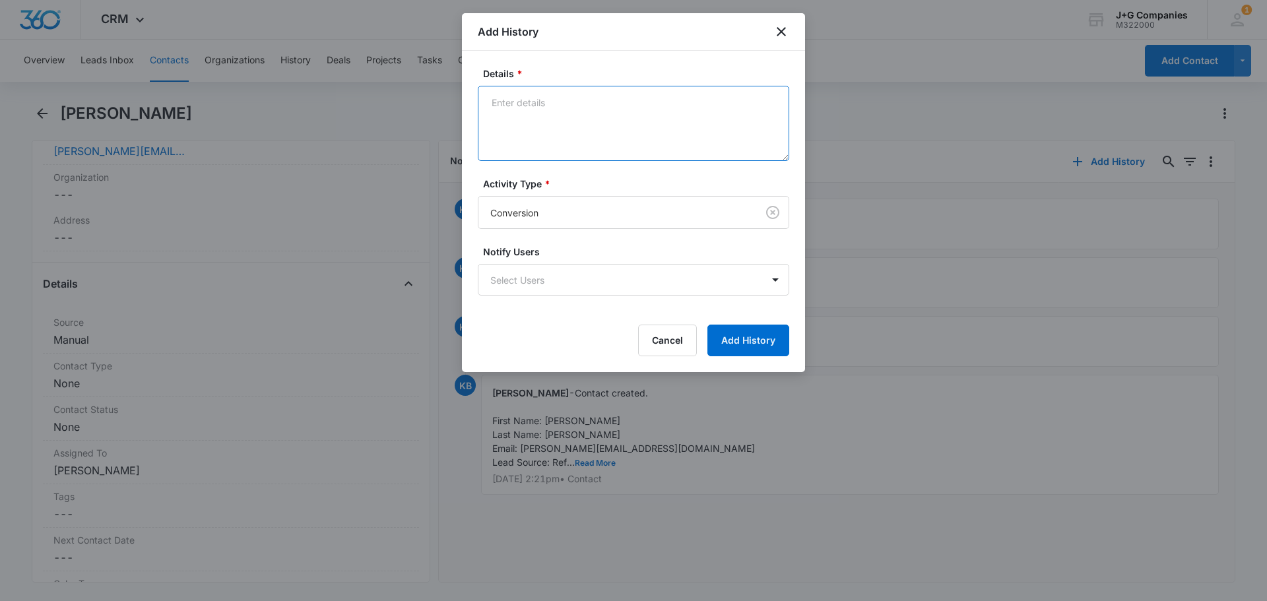
click at [529, 92] on textarea "Details *" at bounding box center [633, 123] width 311 height 75
paste textarea "Kevin Burns met Jim the summer of 2022. He owns Heritage Apartments (88 units).…"
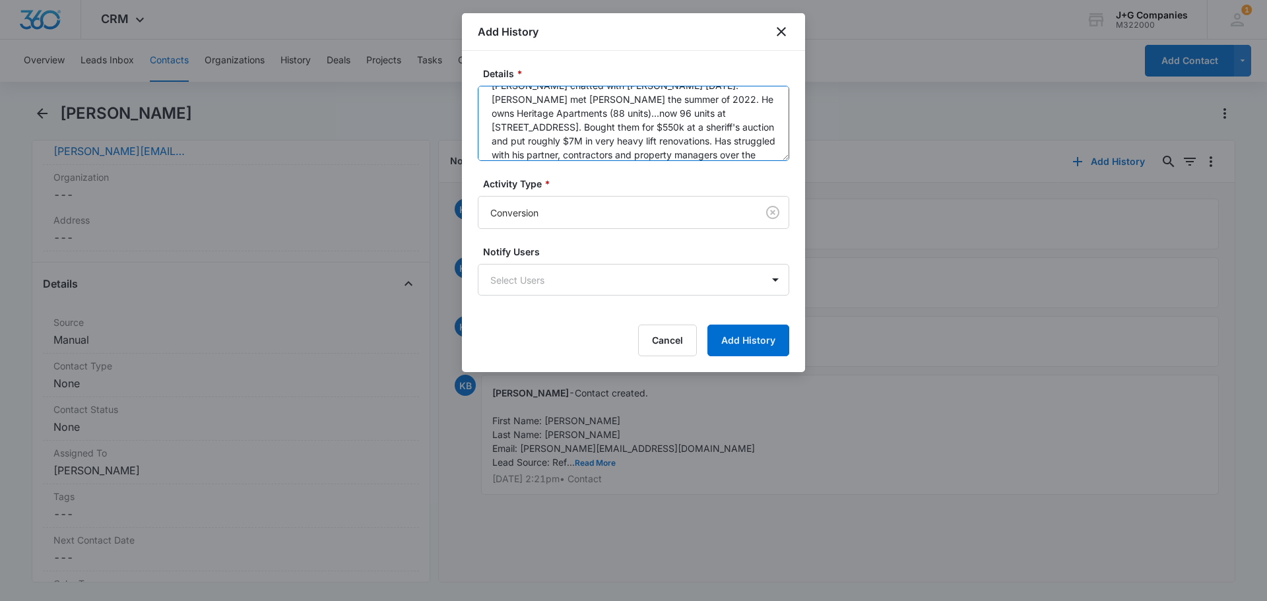
scroll to position [31, 0]
type textarea "Kevin chatted with Jim today. Kevin Burns met Jim the summer of 2022. He owns H…"
